Goal: Obtain resource: Obtain resource

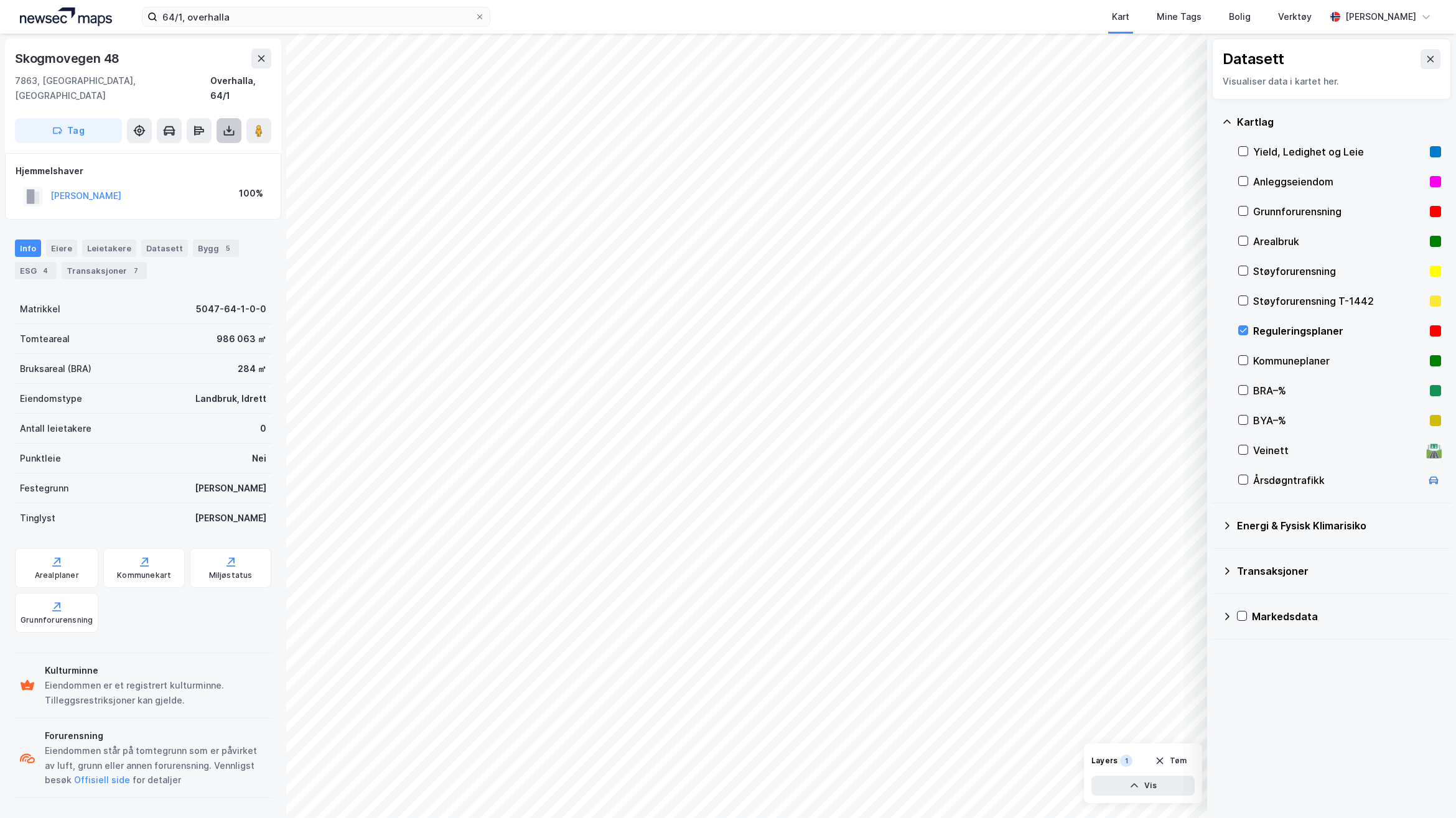
click at [237, 119] on button at bounding box center [229, 130] width 25 height 25
click at [196, 151] on div "Last ned grunnbok" at bounding box center [167, 156] width 72 height 10
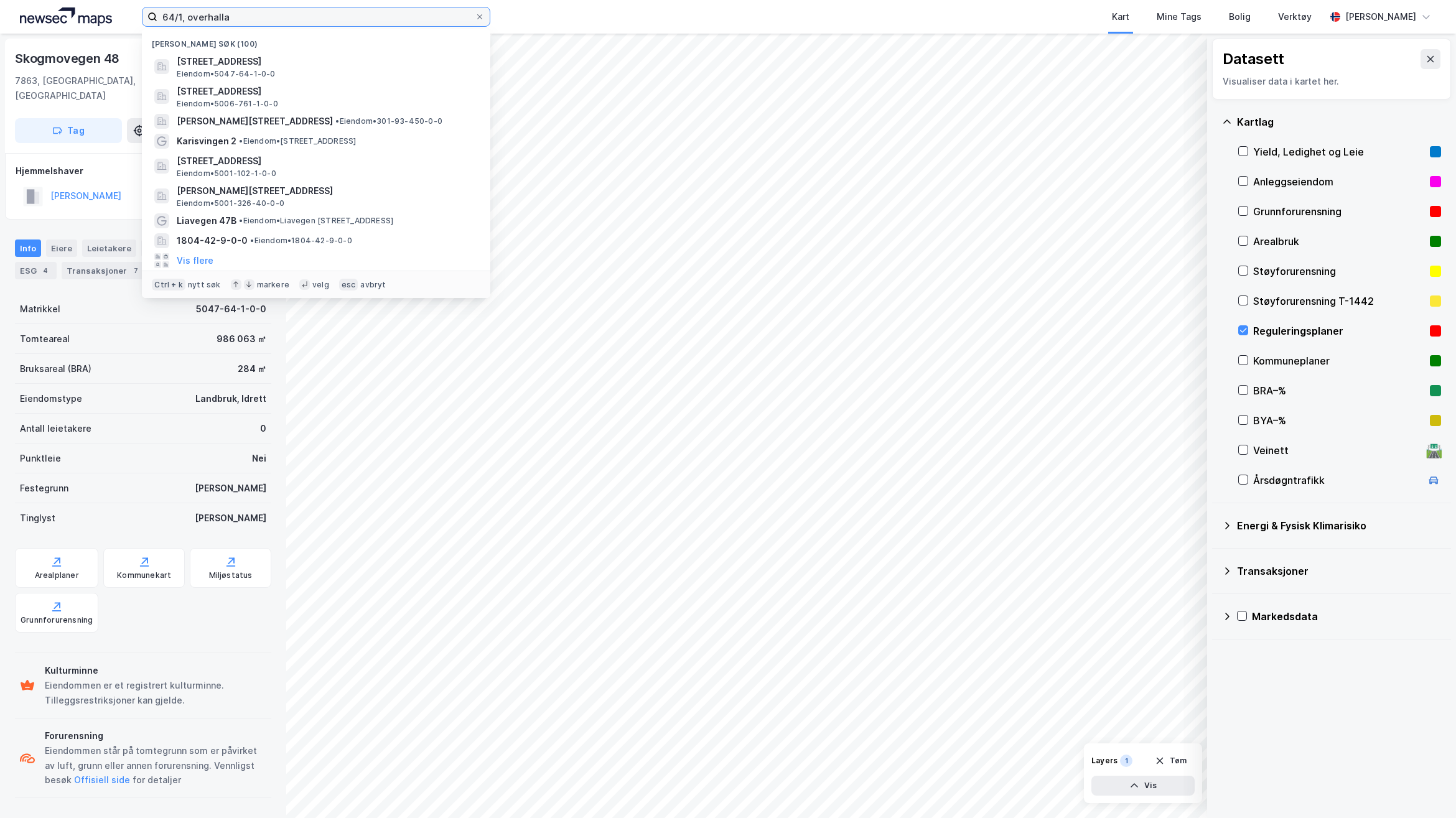
drag, startPoint x: 176, startPoint y: 21, endPoint x: -49, endPoint y: 25, distance: 225.0
click at [0, 25] on html "64/1, [PERSON_NAME] søk (100) Skogmovegen 48, 7863, OVERHALLA, OVERHALLA Eiendo…" at bounding box center [728, 409] width 1456 height 818
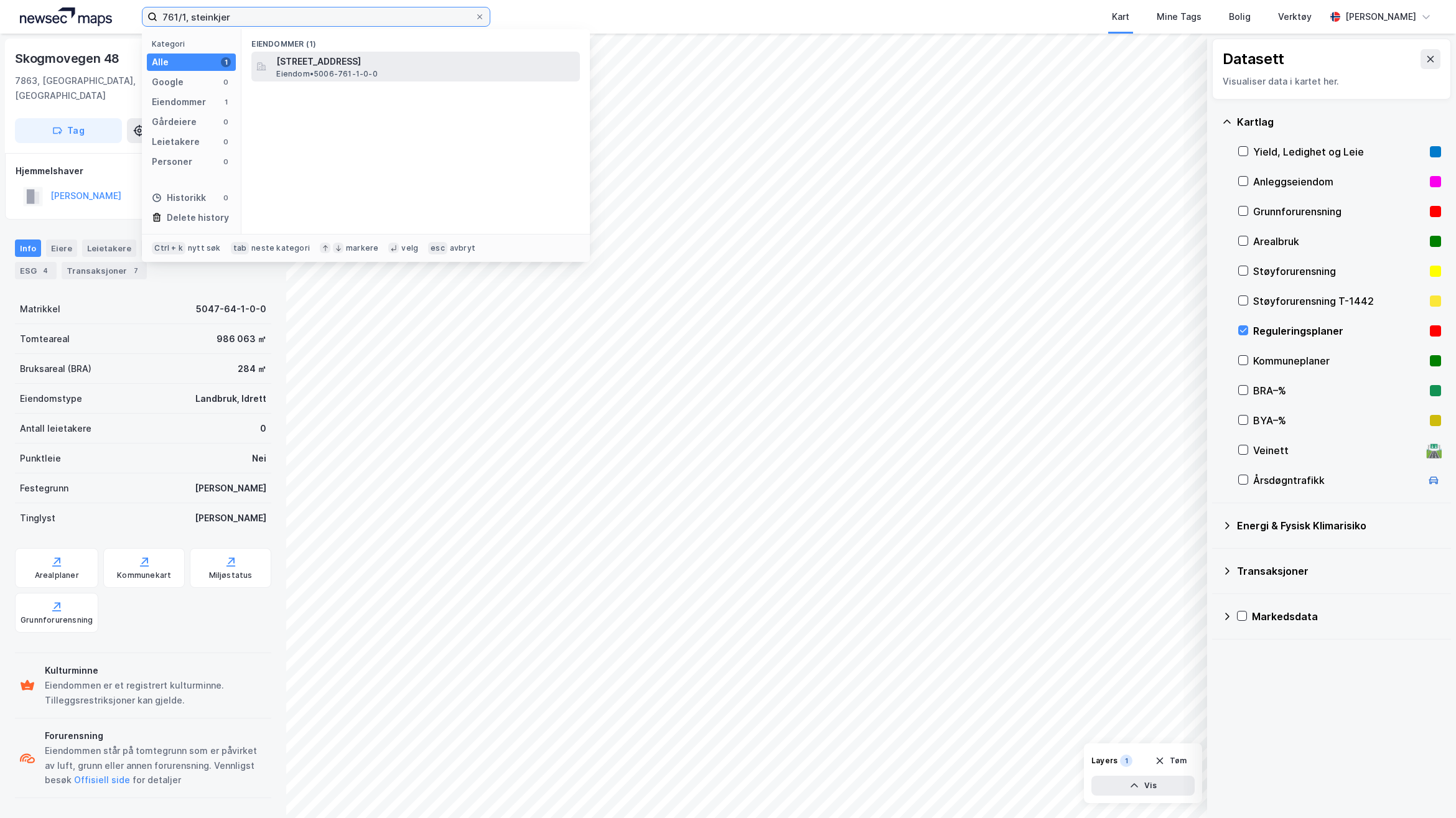
type input "761/1, steinkjer"
click at [350, 65] on span "[STREET_ADDRESS]" at bounding box center [426, 61] width 299 height 15
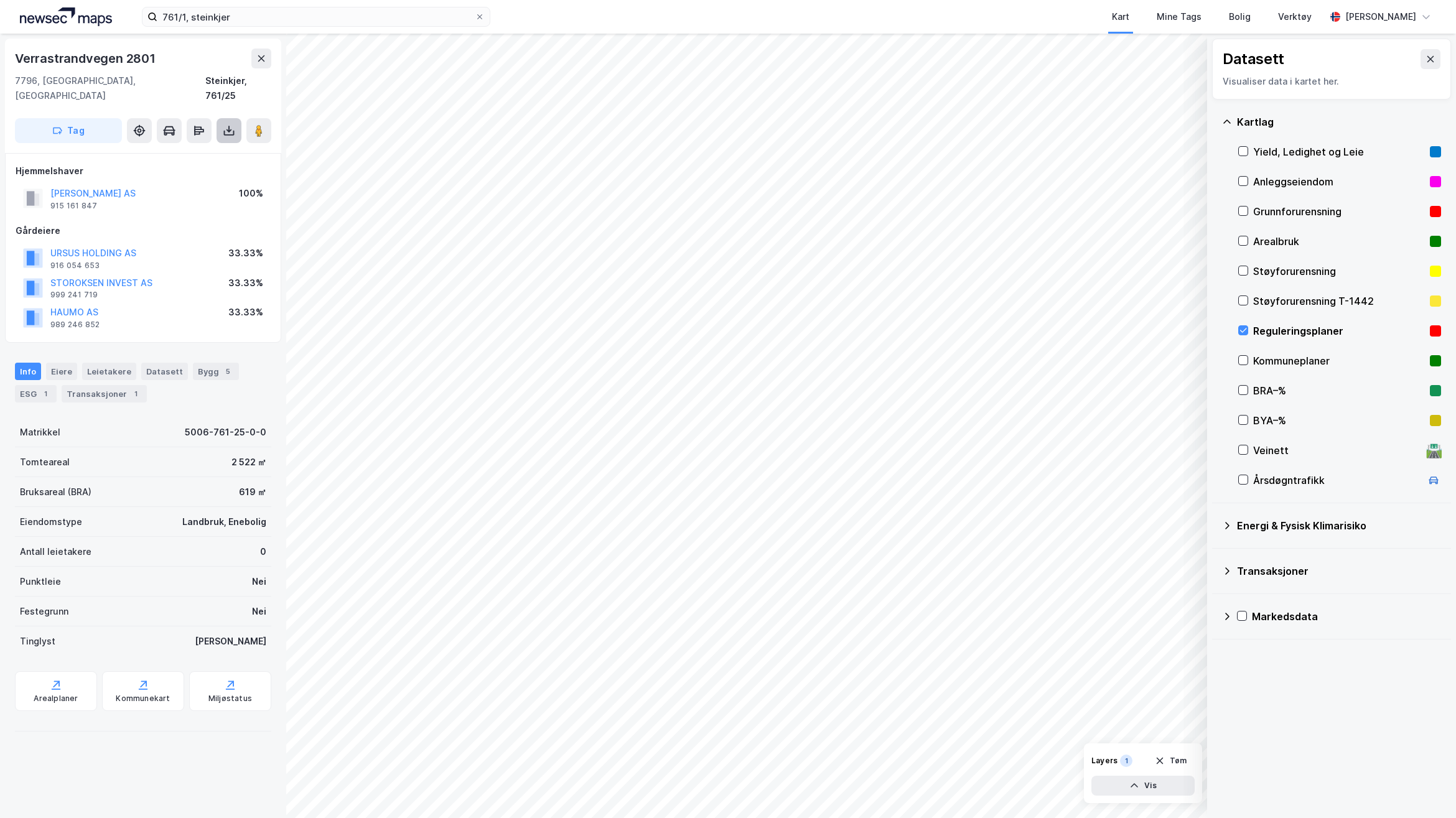
click at [224, 124] on icon at bounding box center [229, 130] width 12 height 12
click at [207, 146] on div "Last ned grunnbok" at bounding box center [175, 155] width 133 height 20
